Goal: Task Accomplishment & Management: Use online tool/utility

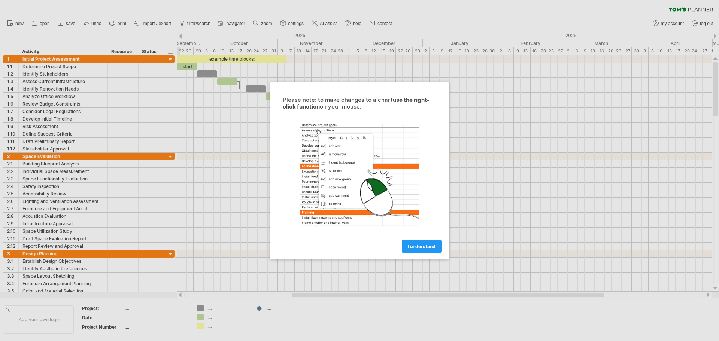
click at [433, 253] on div "Please note: to make changes to a chart use the right-click function on your mo…" at bounding box center [359, 170] width 179 height 177
click at [432, 250] on link "I understand" at bounding box center [422, 246] width 40 height 13
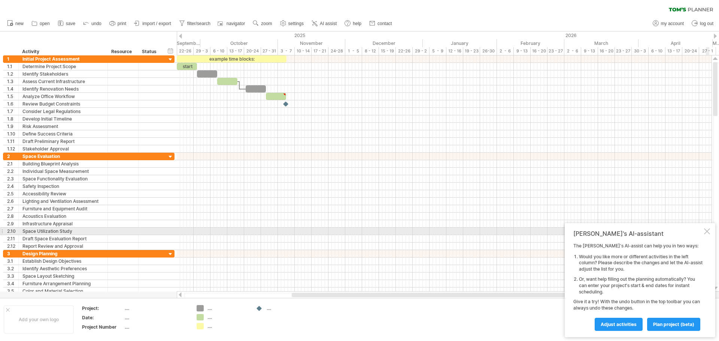
click at [708, 232] on div at bounding box center [707, 232] width 6 height 6
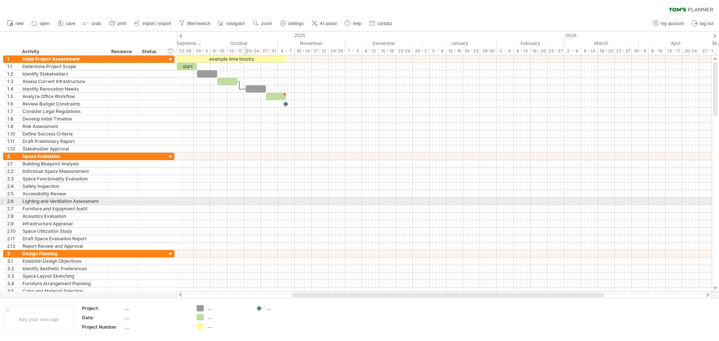
drag, startPoint x: 245, startPoint y: 199, endPoint x: 225, endPoint y: 176, distance: 30.0
click at [244, 199] on div at bounding box center [444, 201] width 535 height 7
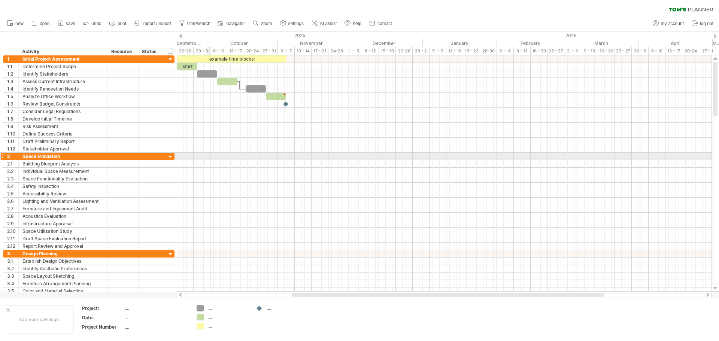
click at [200, 150] on div at bounding box center [444, 148] width 535 height 7
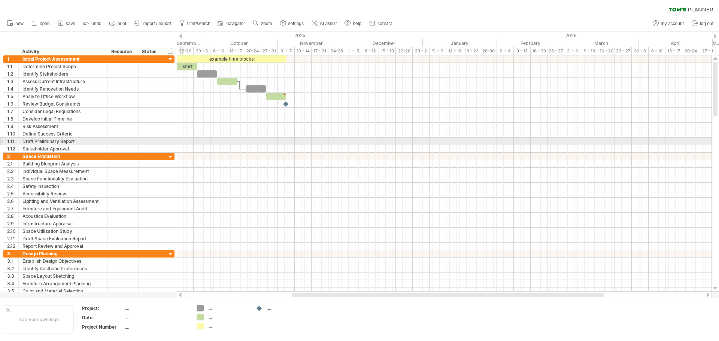
click at [182, 144] on div at bounding box center [444, 141] width 535 height 7
click at [136, 142] on div at bounding box center [138, 141] width 4 height 7
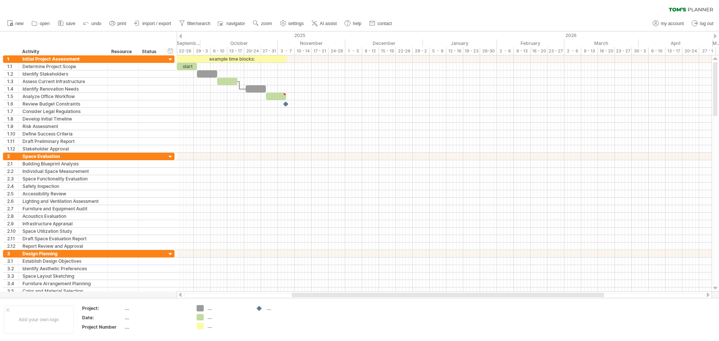
drag, startPoint x: 34, startPoint y: 1, endPoint x: 139, endPoint y: 10, distance: 106.0
click at [140, 9] on div "clear filter reapply filter" at bounding box center [359, 8] width 719 height 16
click at [537, 9] on div "clear filter reapply filter" at bounding box center [359, 8] width 719 height 16
click at [162, 21] on link "import / export" at bounding box center [152, 24] width 41 height 10
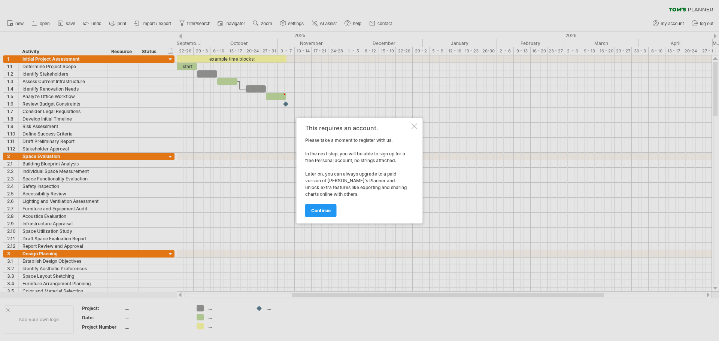
click at [417, 128] on div at bounding box center [415, 126] width 6 height 6
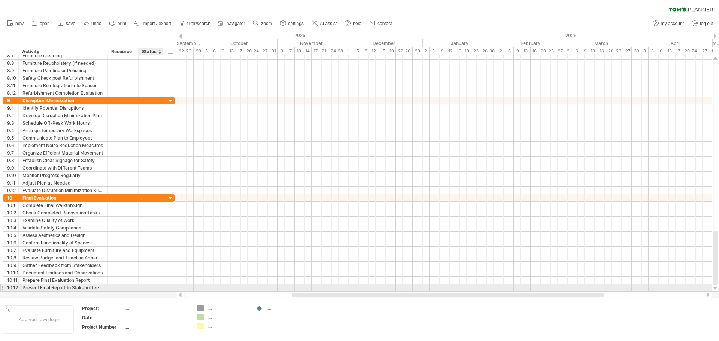
click at [151, 285] on div at bounding box center [150, 287] width 16 height 7
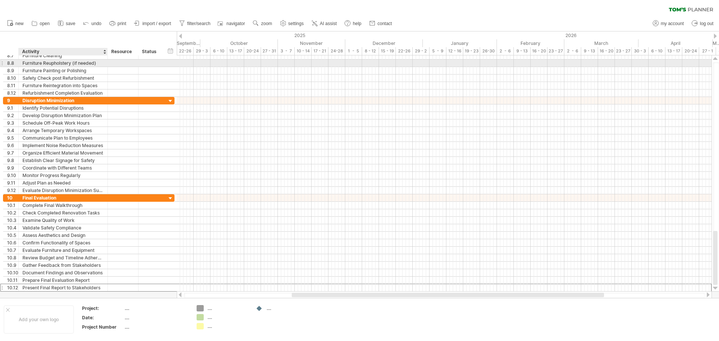
drag, startPoint x: 152, startPoint y: 287, endPoint x: 42, endPoint y: 30, distance: 279.5
click at [42, 30] on div "Trying to reach [DOMAIN_NAME] Connected again... 0% clear filter new 1" at bounding box center [359, 170] width 719 height 341
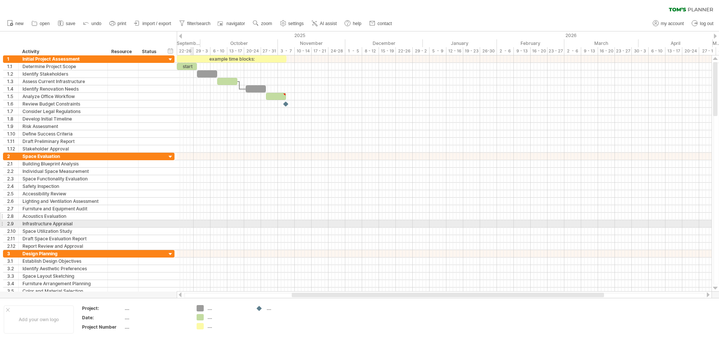
drag, startPoint x: 9, startPoint y: 36, endPoint x: 175, endPoint y: 218, distance: 246.1
click at [187, 224] on div "Trying to reach [DOMAIN_NAME] Connected again... 0% clear filter new 1" at bounding box center [359, 170] width 719 height 341
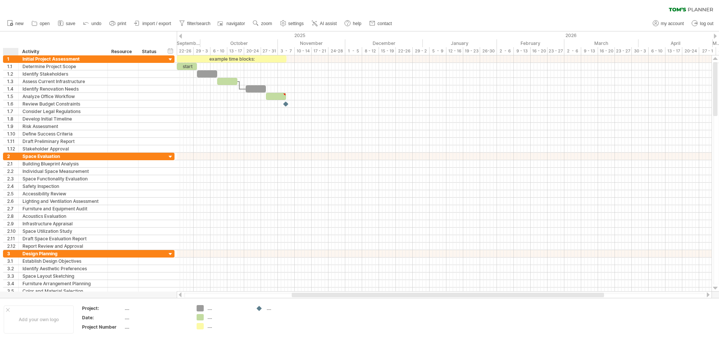
click at [10, 54] on div at bounding box center [12, 51] width 11 height 7
click at [161, 145] on div "**********" at bounding box center [89, 141] width 172 height 7
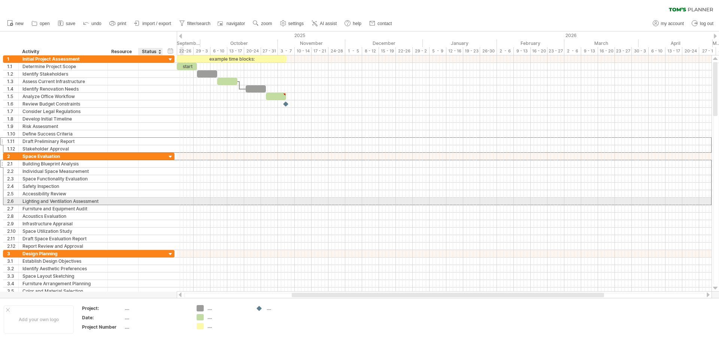
click at [164, 198] on div "**********" at bounding box center [89, 201] width 172 height 8
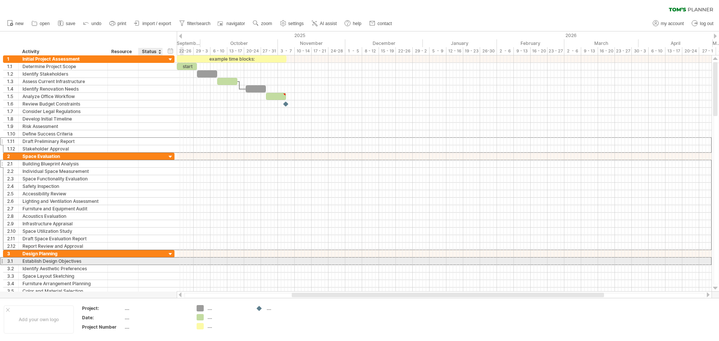
click at [171, 261] on div "**********" at bounding box center [89, 261] width 172 height 8
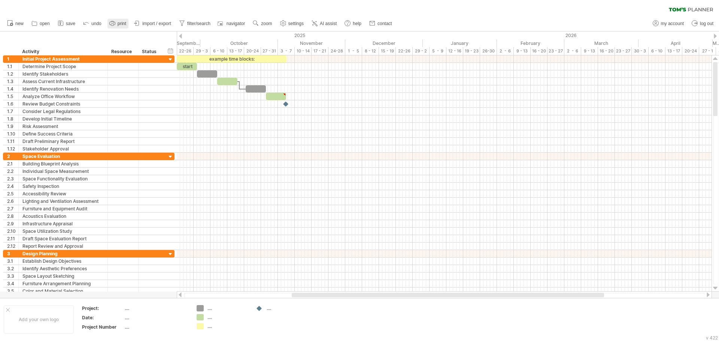
click at [123, 25] on span "print" at bounding box center [122, 23] width 9 height 5
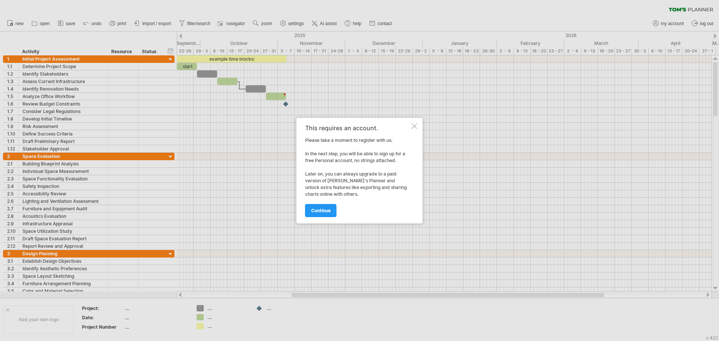
click at [412, 128] on div at bounding box center [415, 126] width 6 height 6
